Goal: Information Seeking & Learning: Check status

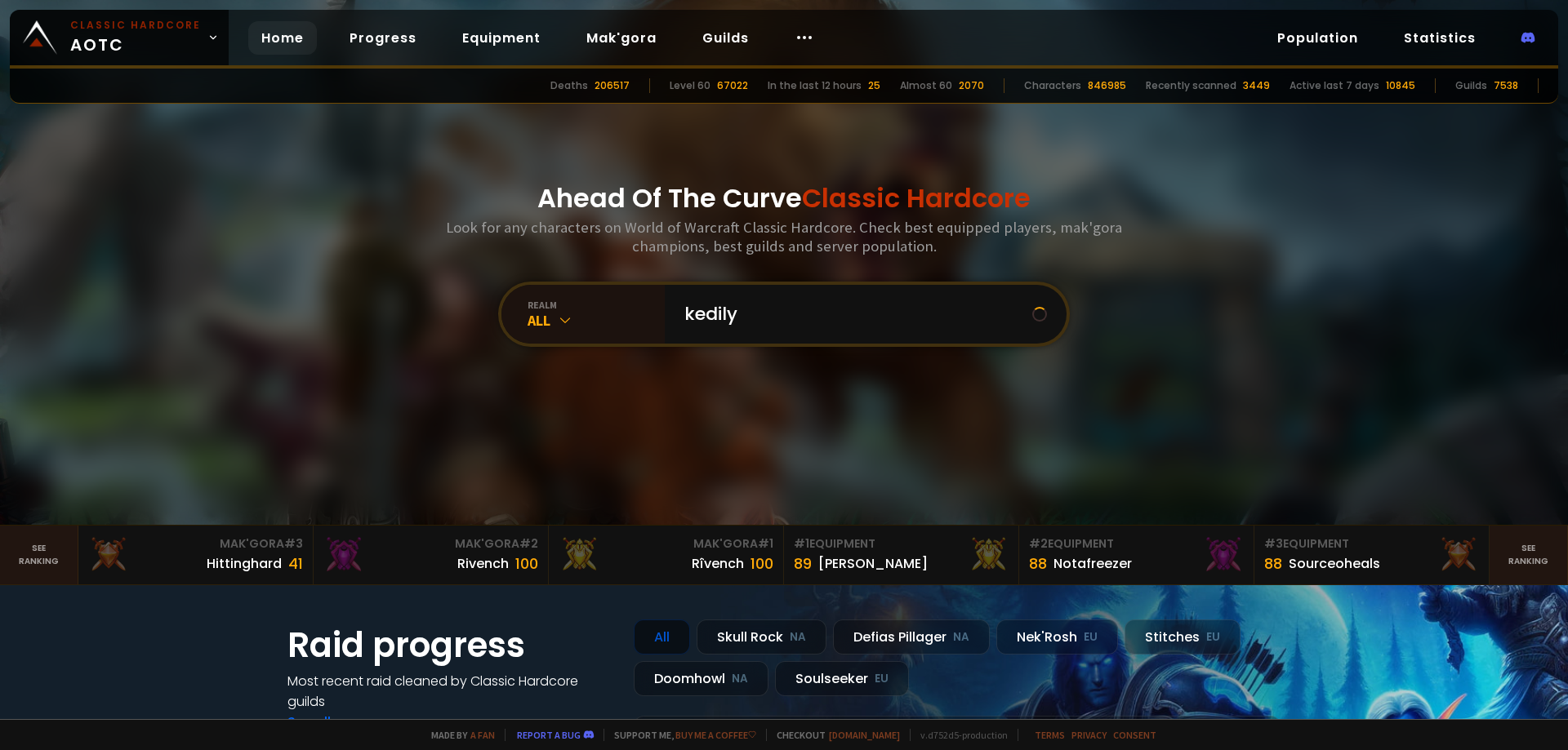
type input "kedilya"
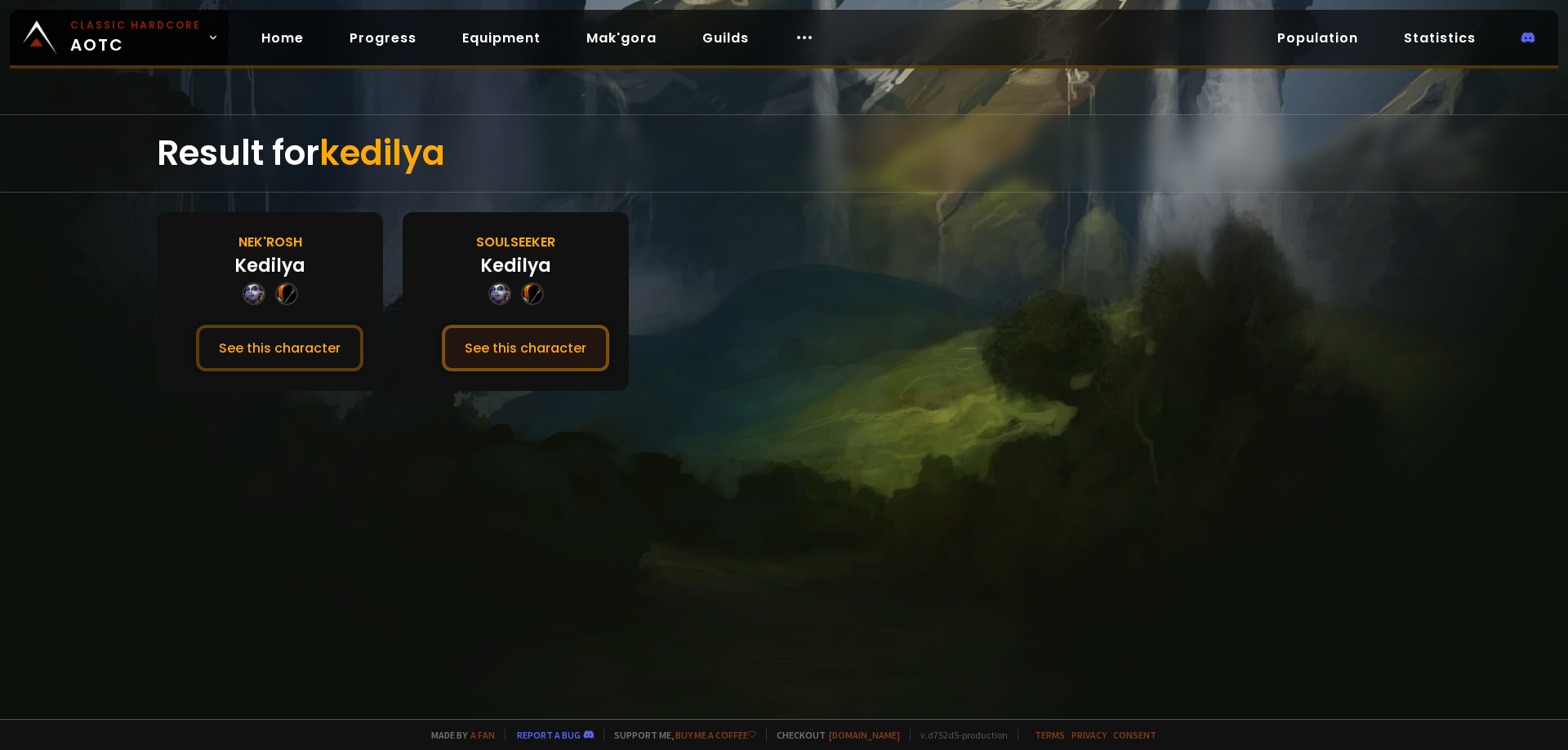
click at [583, 347] on button "See this character" at bounding box center [525, 347] width 167 height 46
click at [321, 348] on button "See this character" at bounding box center [280, 347] width 167 height 46
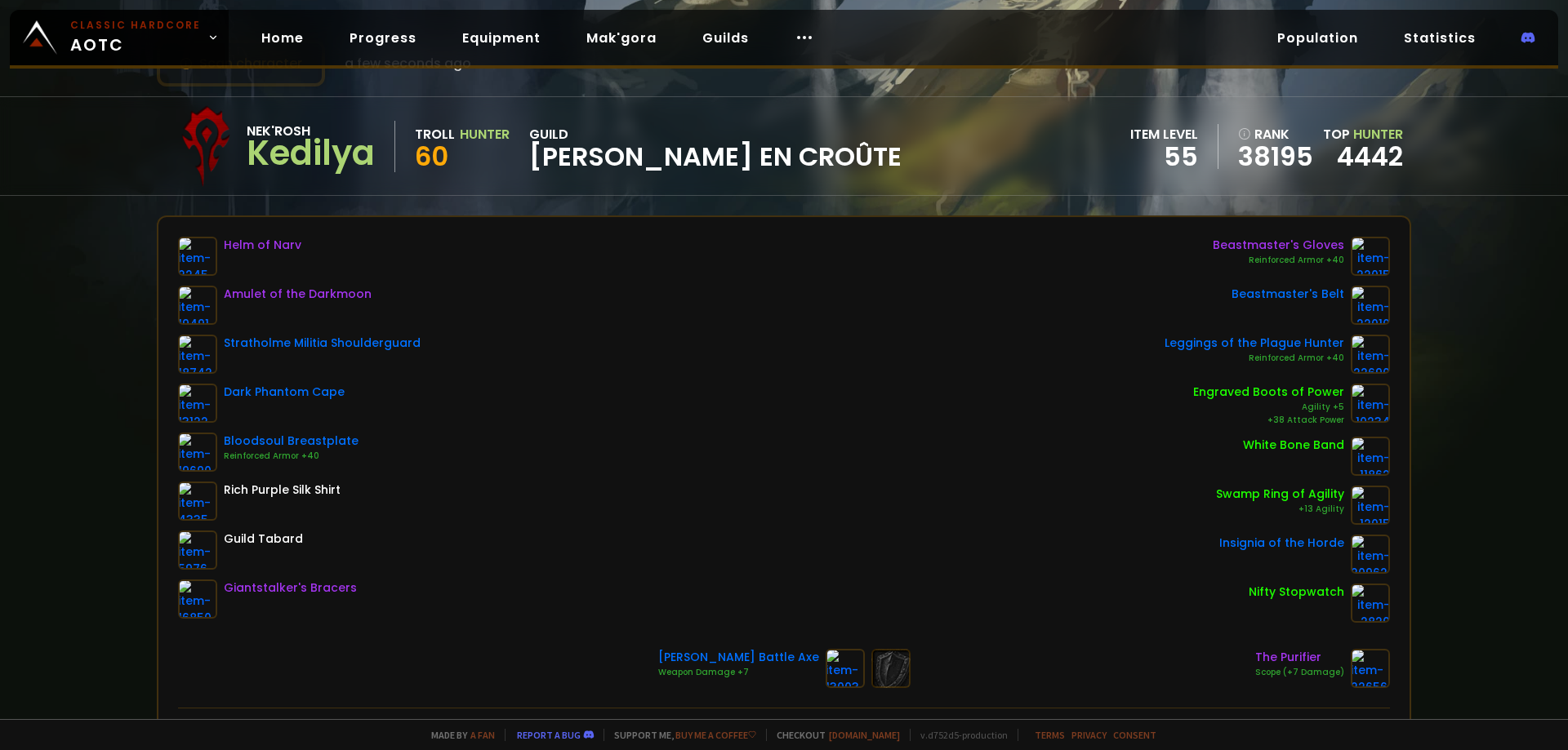
scroll to position [164, 0]
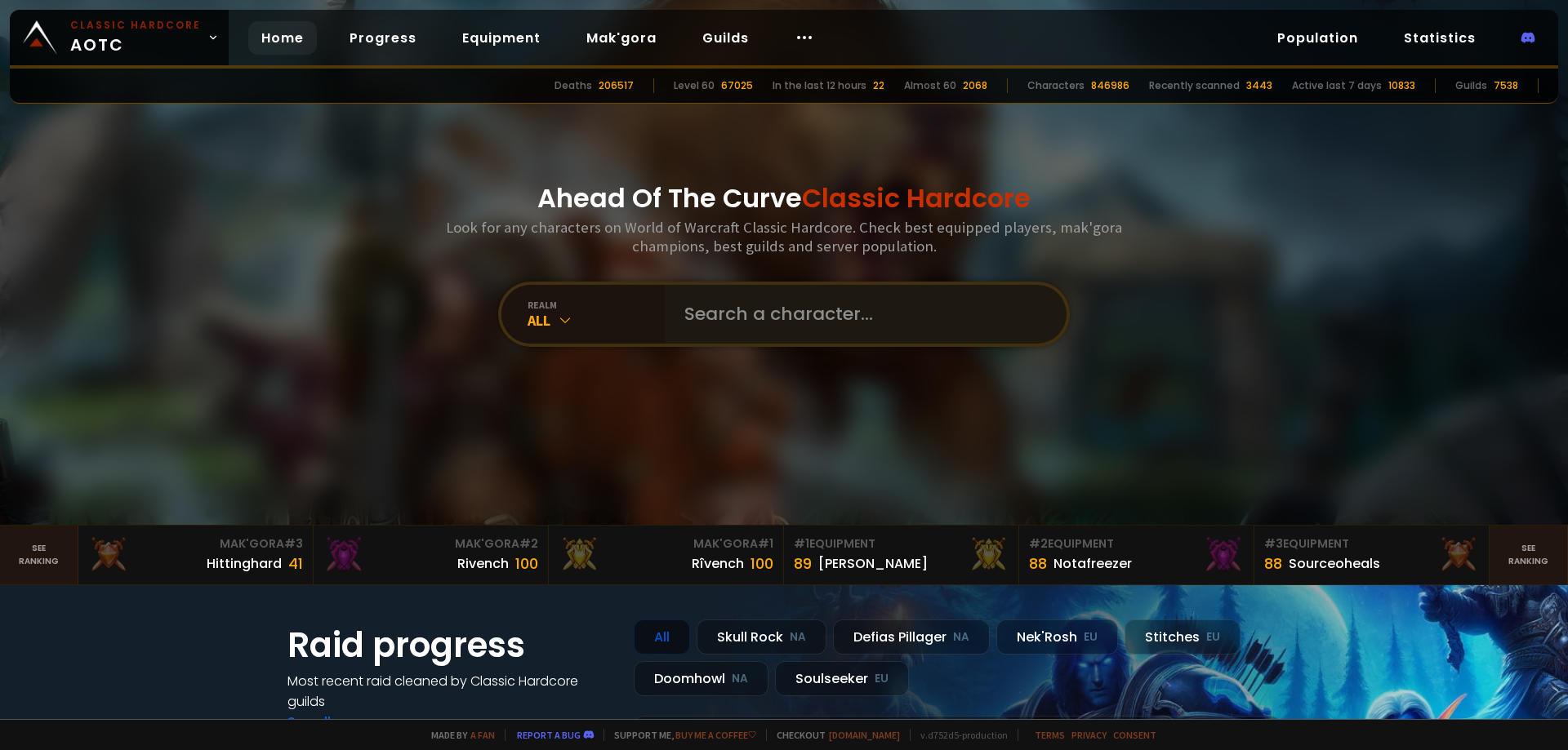
click at [665, 331] on div at bounding box center [866, 314] width 402 height 59
click at [693, 327] on input "text" at bounding box center [861, 314] width 373 height 59
type input "pizdi"
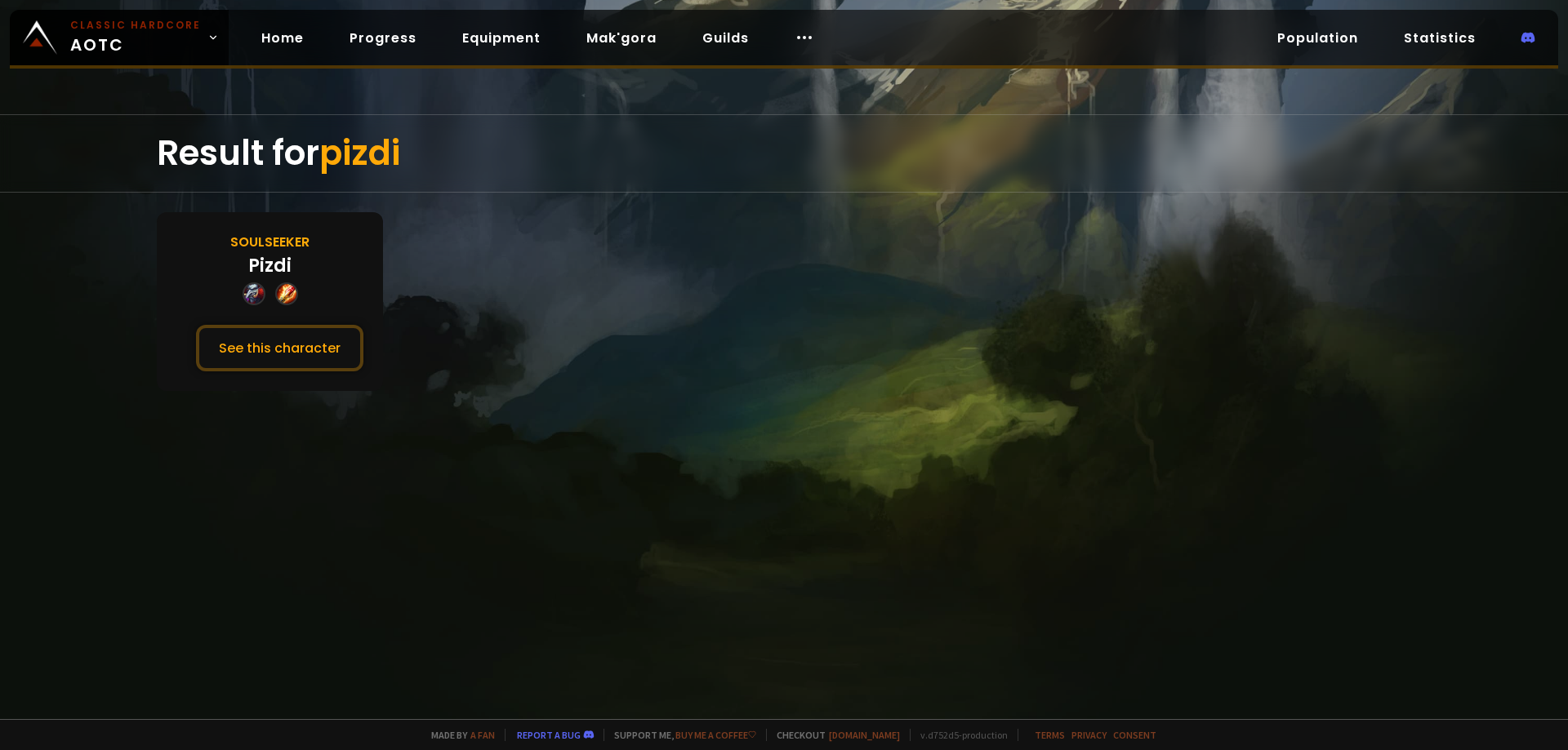
drag, startPoint x: 231, startPoint y: 349, endPoint x: 122, endPoint y: 329, distance: 110.8
click at [231, 349] on button "See this character" at bounding box center [280, 347] width 167 height 46
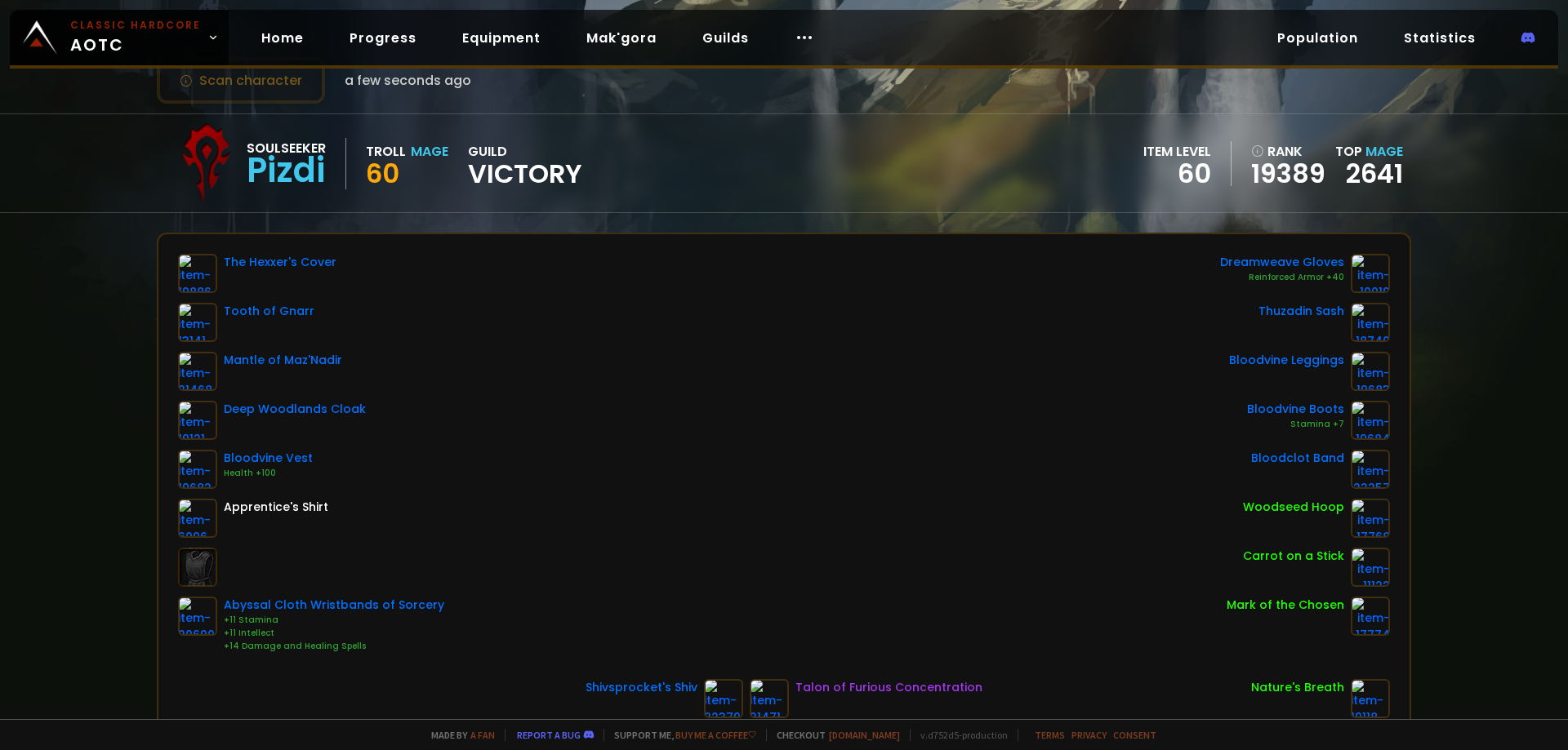
scroll to position [164, 0]
